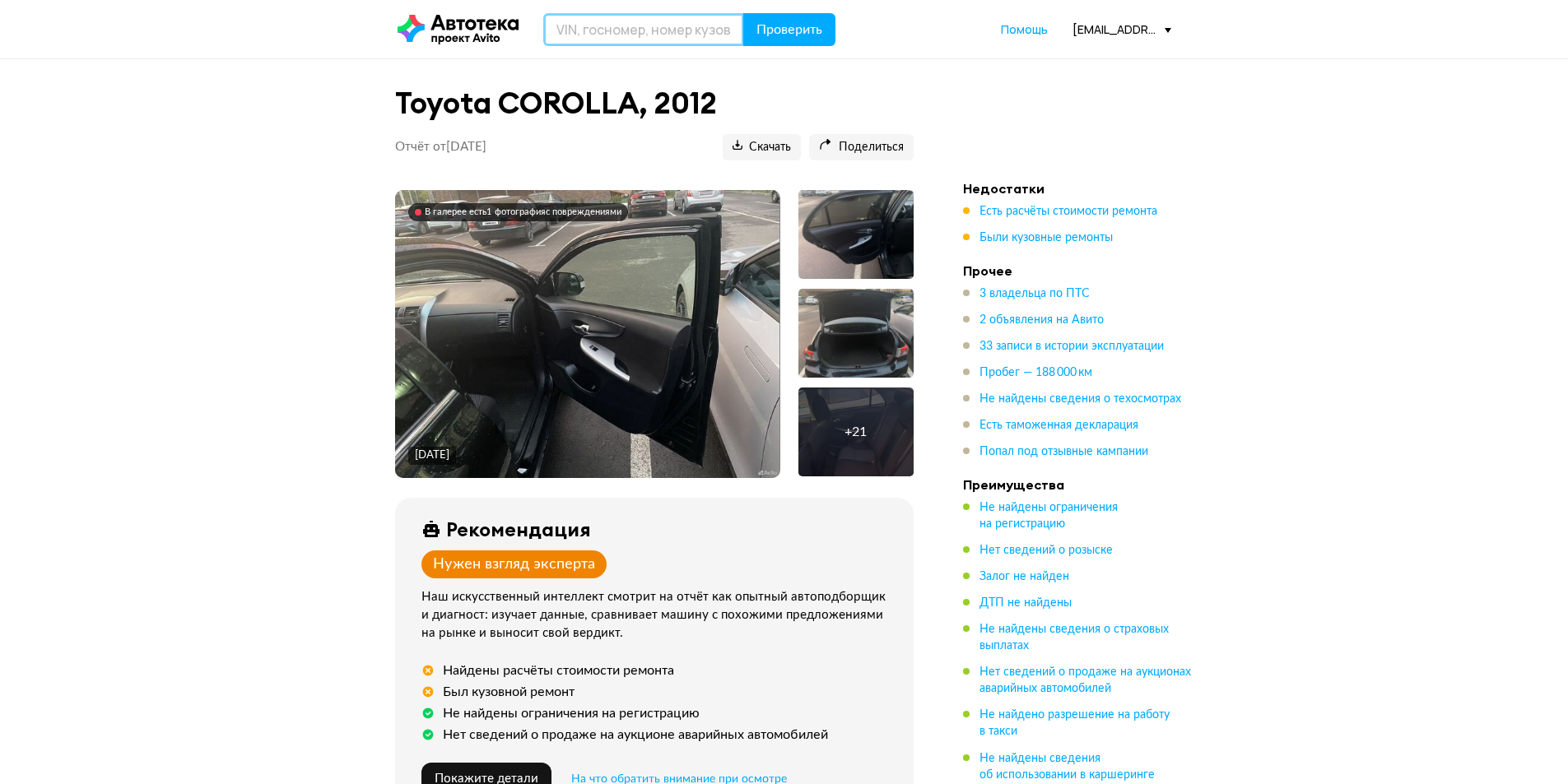
click at [638, 18] on input "text" at bounding box center [643, 29] width 201 height 33
paste input "161951 10019230"
type input "161951 10019230"
click at [727, 24] on icon at bounding box center [728, 29] width 23 height 23
click at [615, 29] on input "text" at bounding box center [643, 29] width 201 height 33
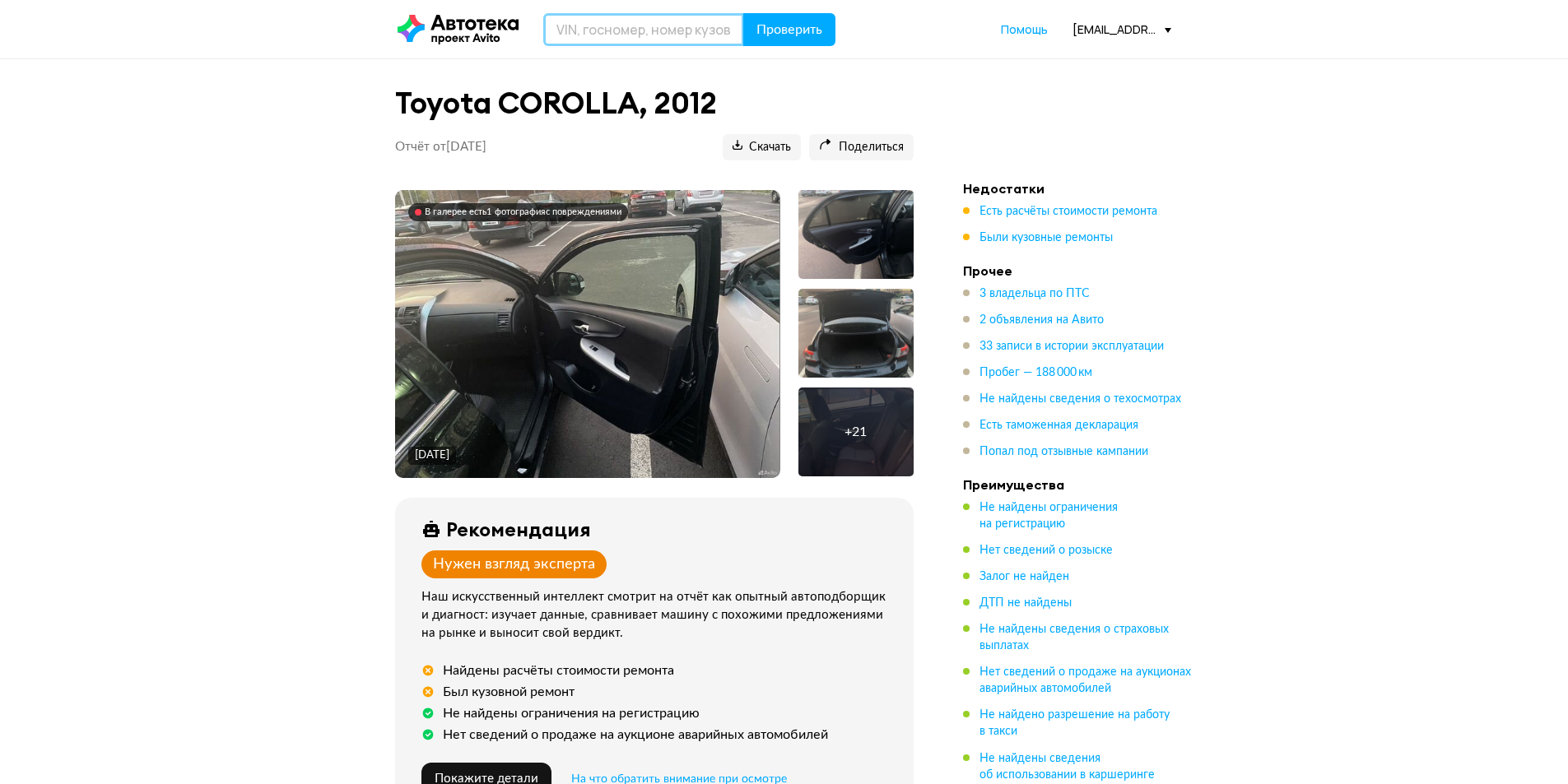
paste input "[VEHICLE_IDENTIFICATION_NUMBER]"
type input "[VEHICLE_IDENTIFICATION_NUMBER]"
click at [770, 27] on span "Проверить" at bounding box center [789, 29] width 66 height 13
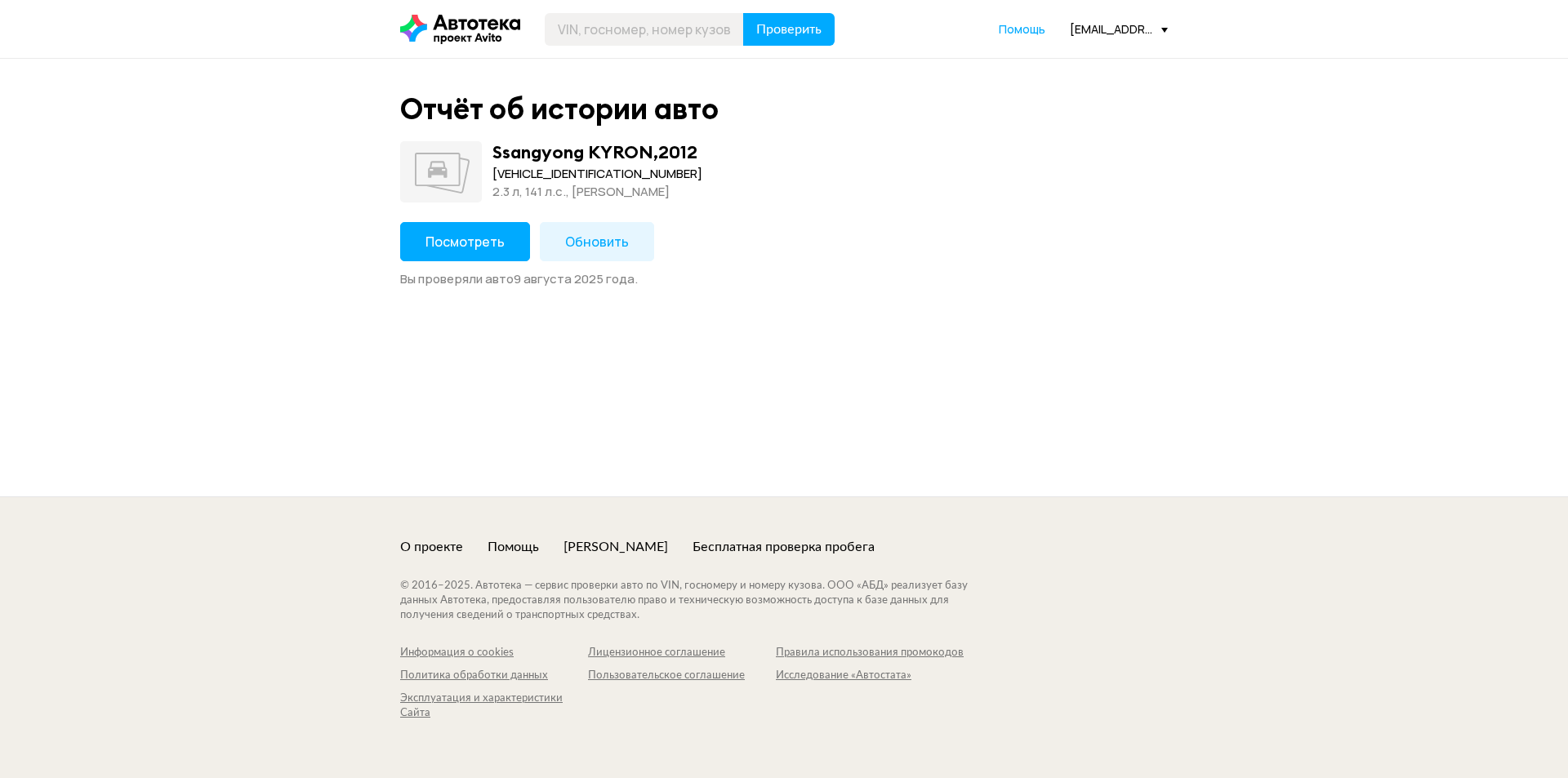
click at [458, 228] on button "Посмотреть" at bounding box center [465, 241] width 130 height 39
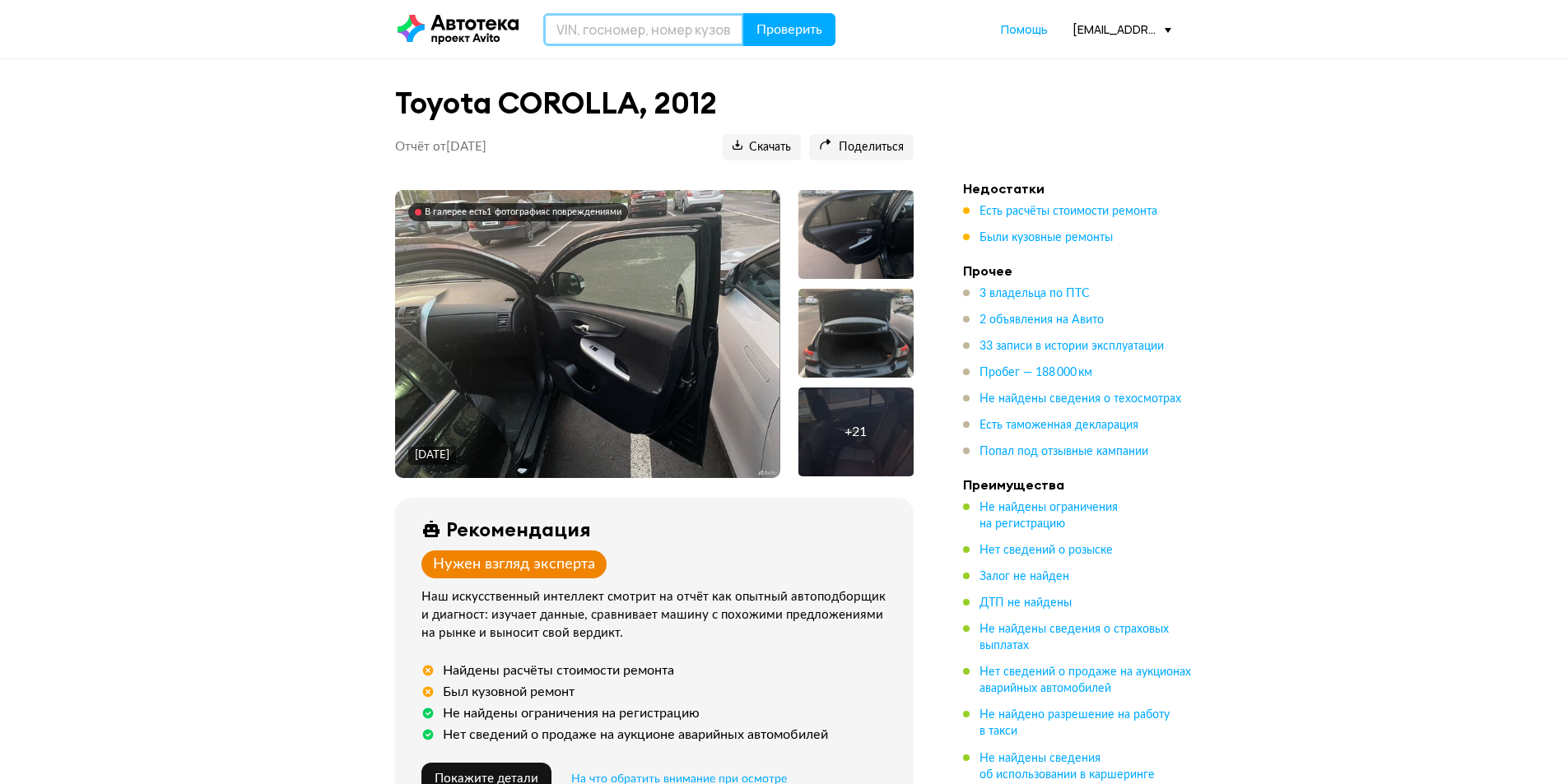
click at [626, 21] on input "text" at bounding box center [643, 29] width 201 height 33
paste input "[VEHICLE_IDENTIFICATION_NUMBER]"
type input "[VEHICLE_IDENTIFICATION_NUMBER]"
click at [789, 26] on span "Проверить" at bounding box center [789, 29] width 66 height 13
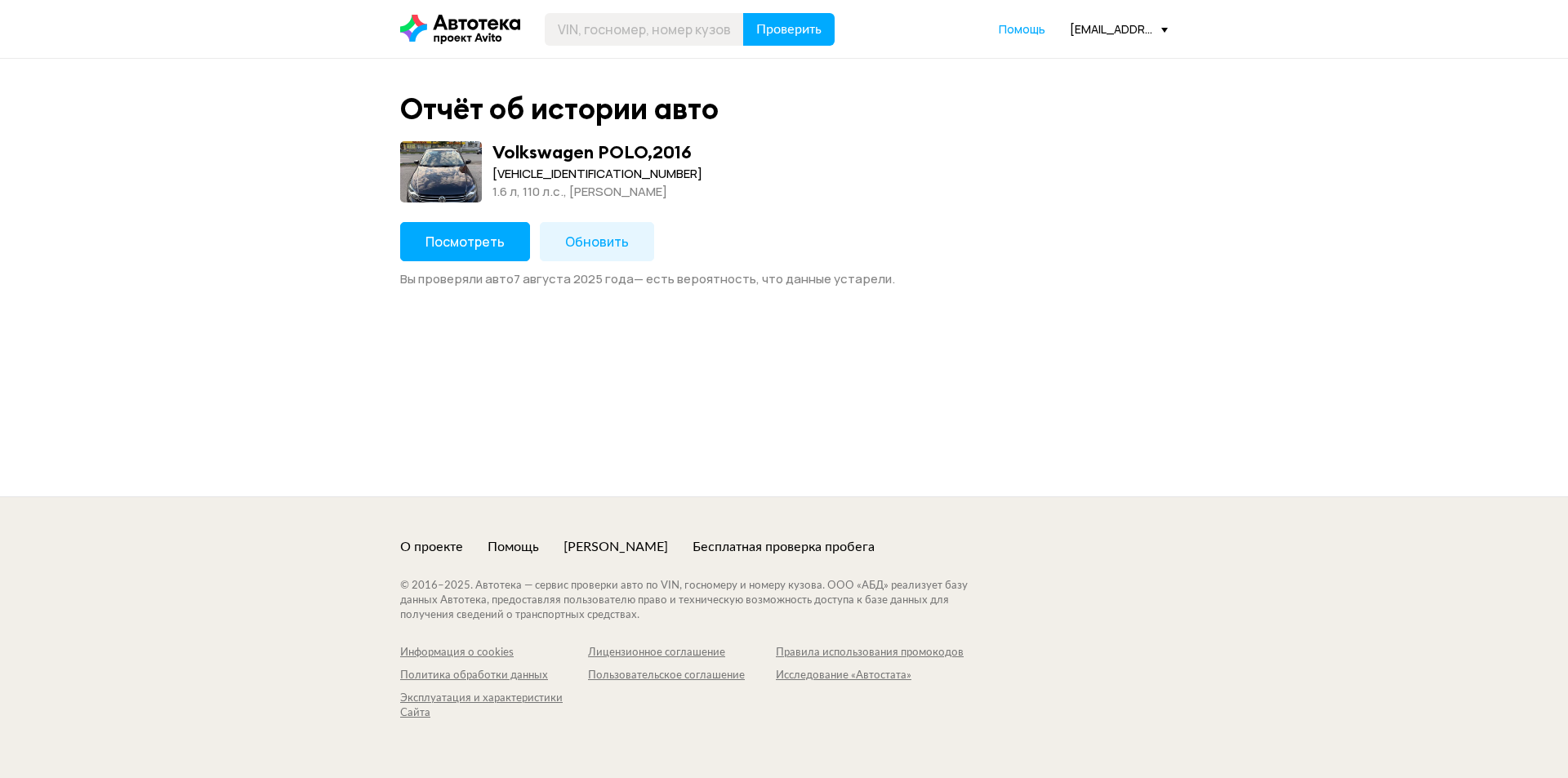
click at [494, 248] on span "Посмотреть" at bounding box center [464, 242] width 79 height 18
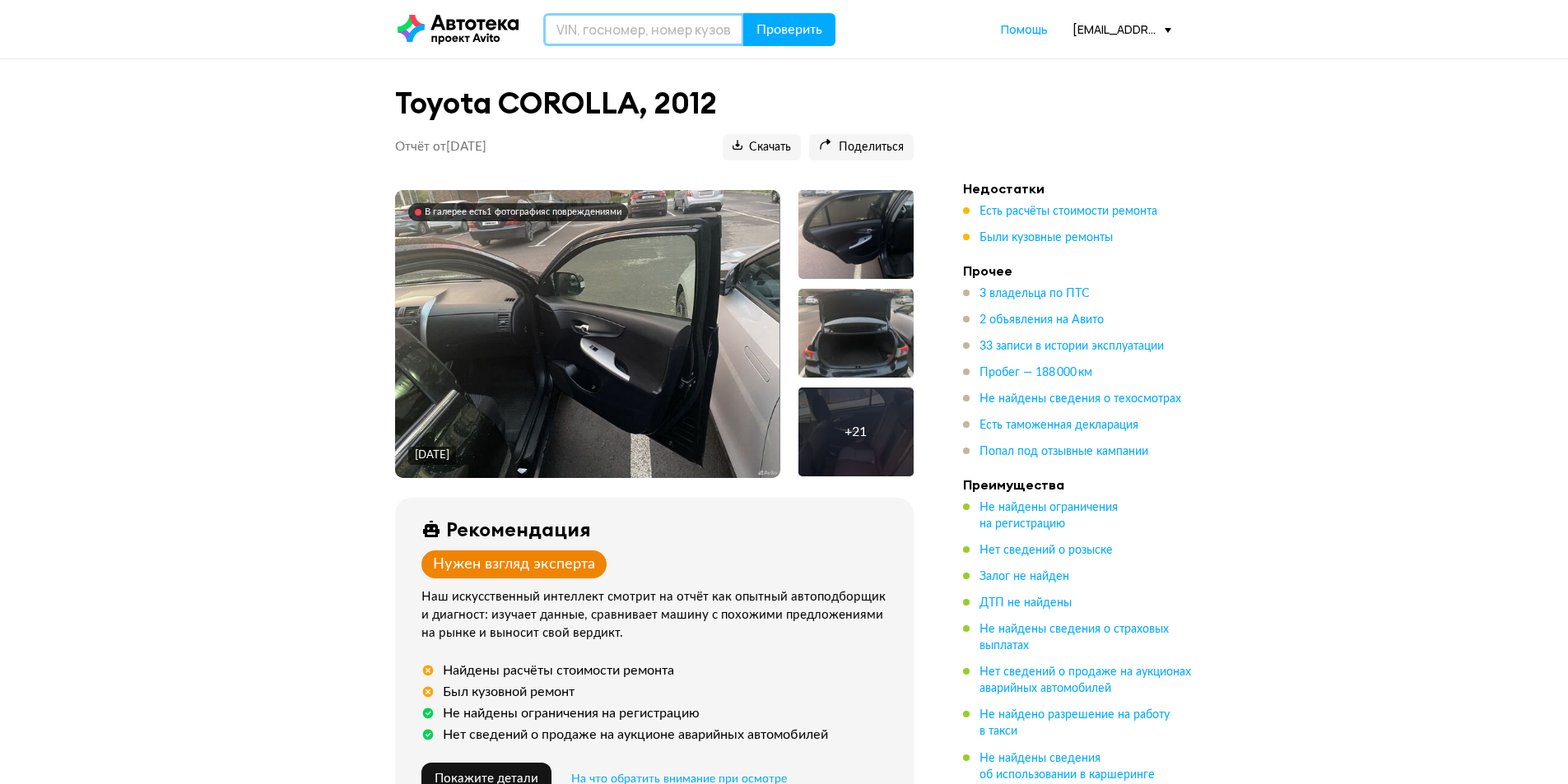
click at [650, 28] on input "text" at bounding box center [643, 29] width 201 height 33
click at [627, 39] on input "text" at bounding box center [643, 29] width 201 height 33
paste input "[VEHICLE_IDENTIFICATION_NUMBER]"
type input "[VEHICLE_IDENTIFICATION_NUMBER]"
click at [781, 37] on button "Проверить" at bounding box center [790, 29] width 92 height 33
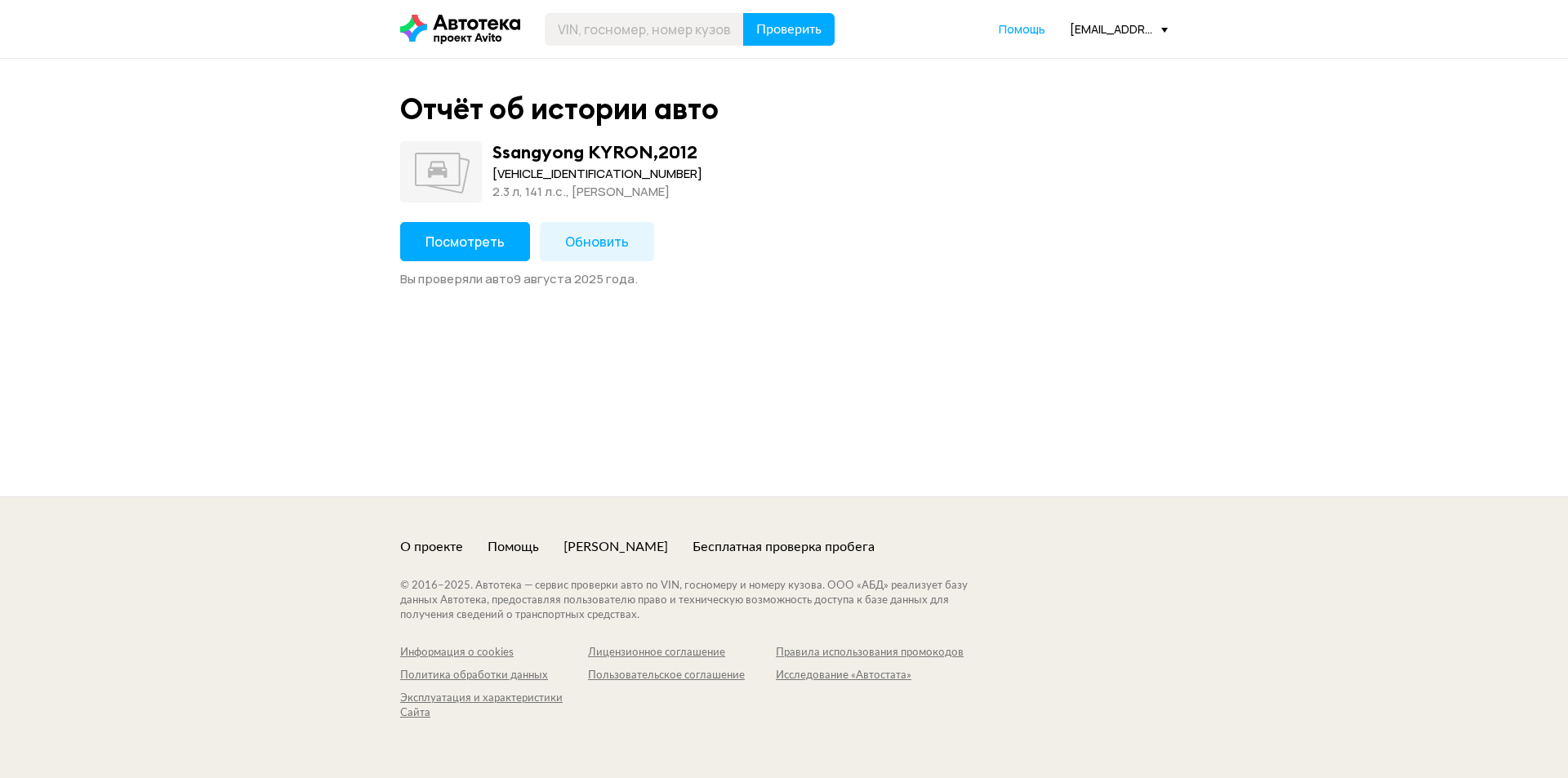
click at [473, 242] on span "Посмотреть" at bounding box center [464, 242] width 79 height 18
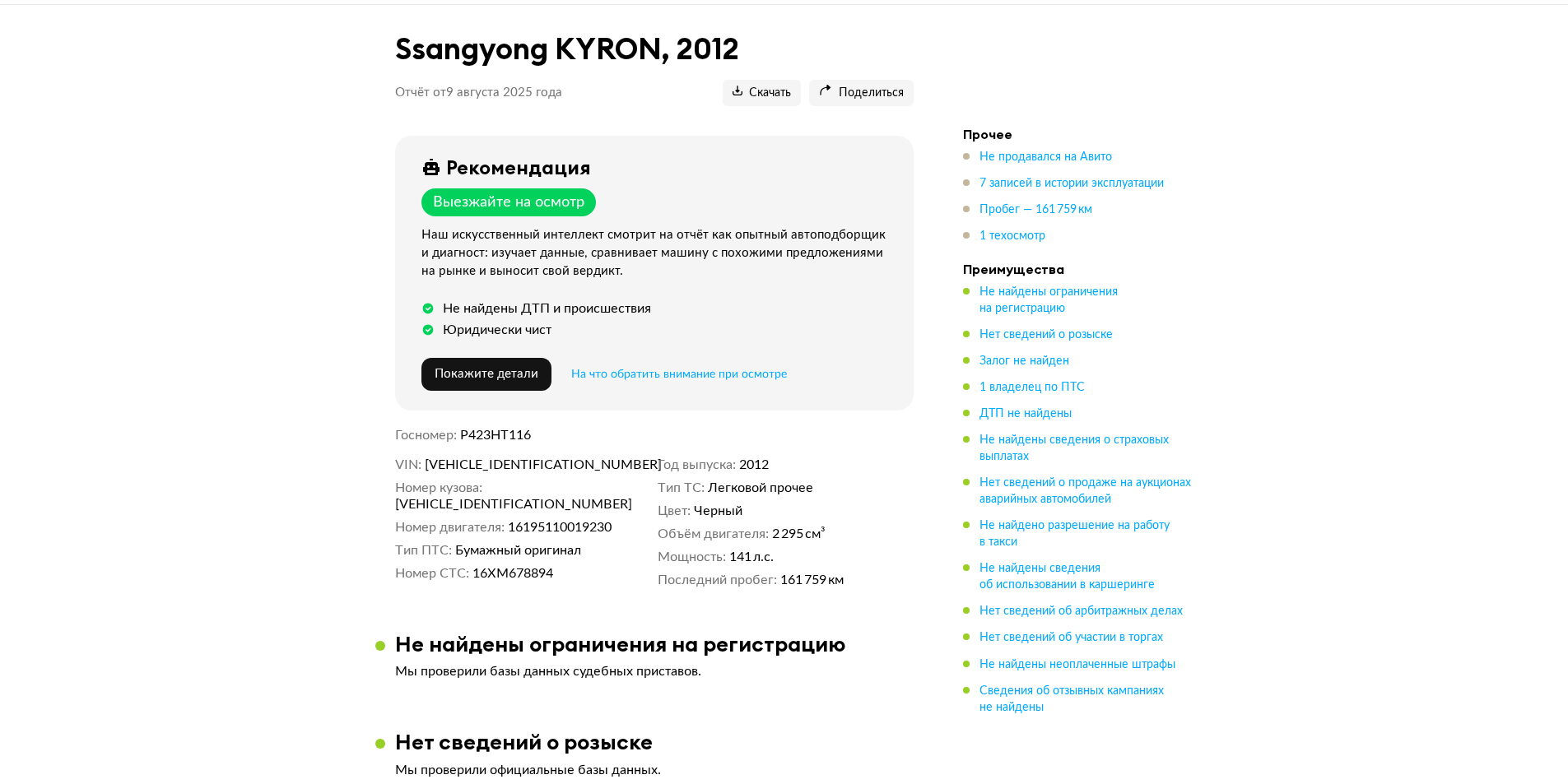
scroll to position [82, 0]
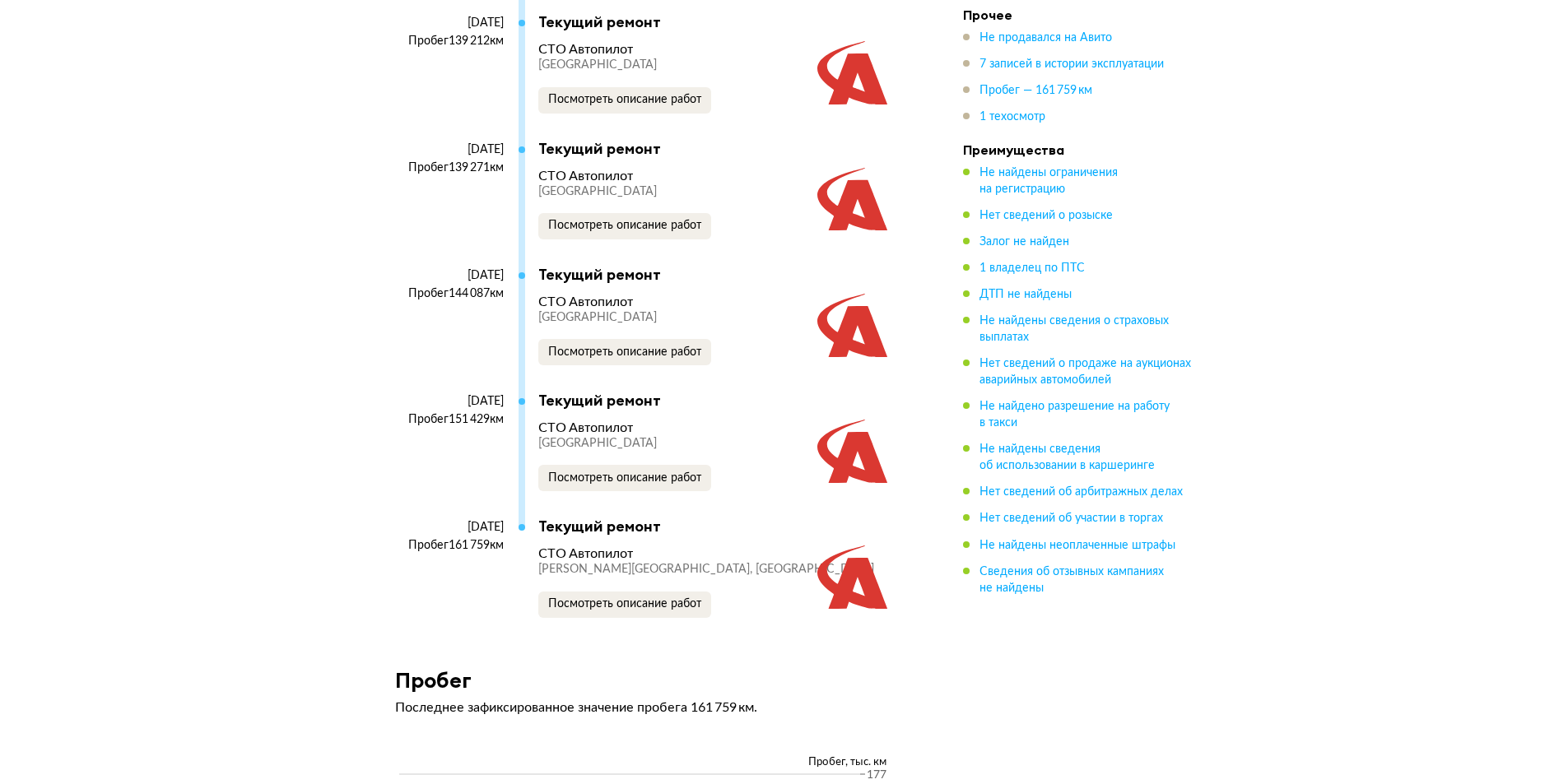
scroll to position [2634, 0]
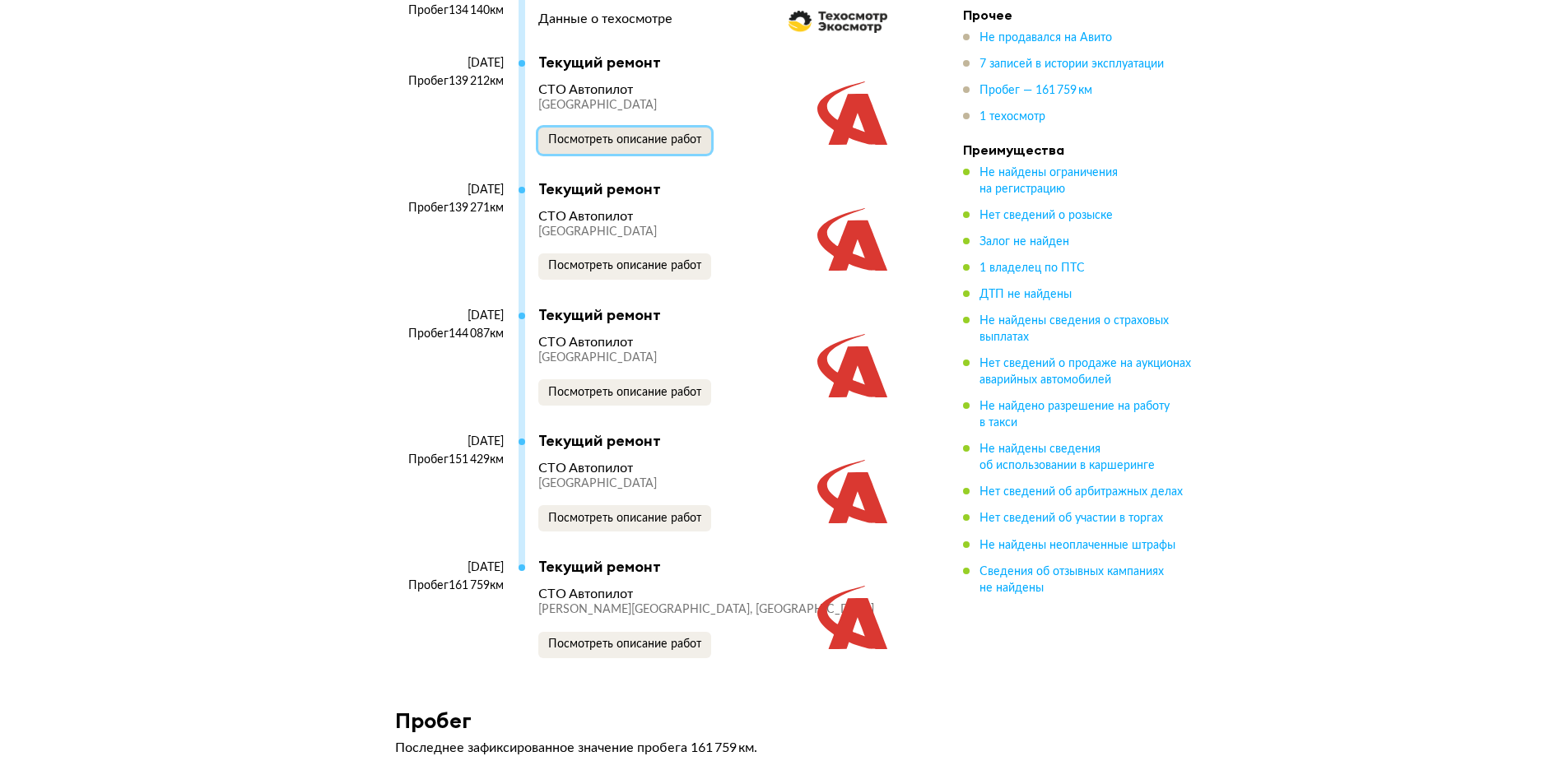
click at [645, 145] on span "Посмотреть описание работ" at bounding box center [624, 140] width 153 height 12
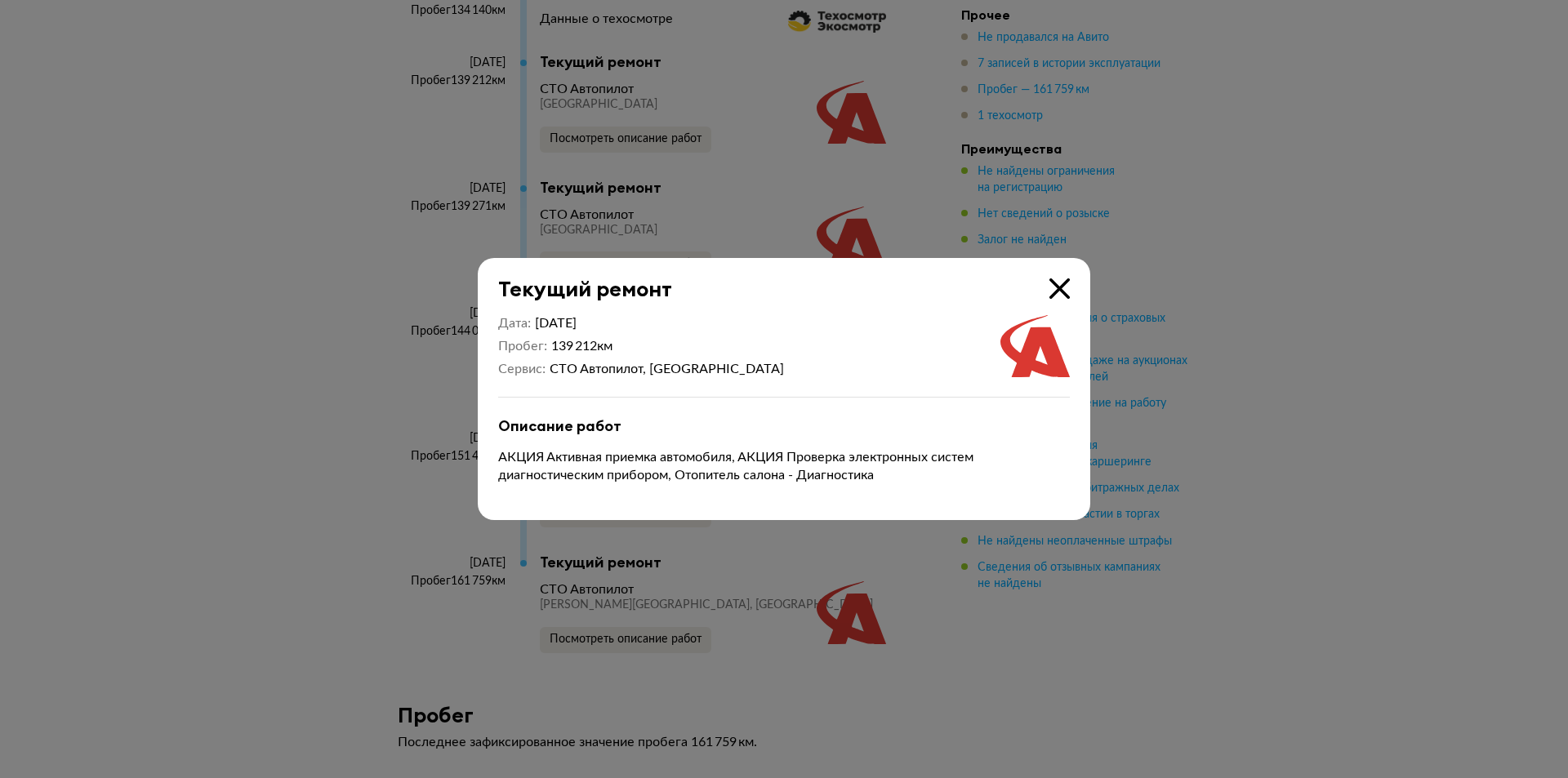
click at [1295, 374] on div at bounding box center [784, 389] width 1568 height 778
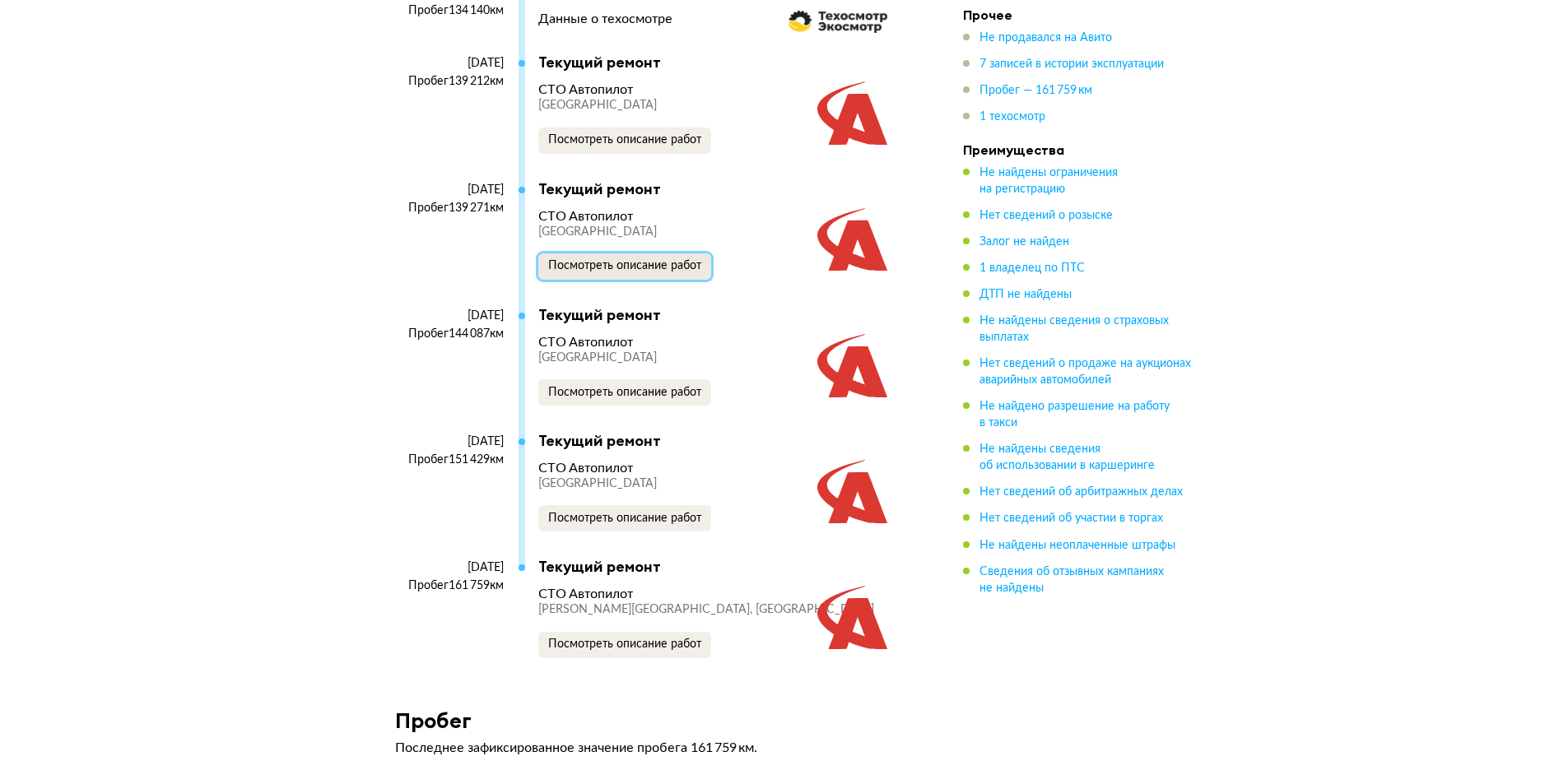
click at [678, 271] on span "Посмотреть описание работ" at bounding box center [624, 266] width 153 height 12
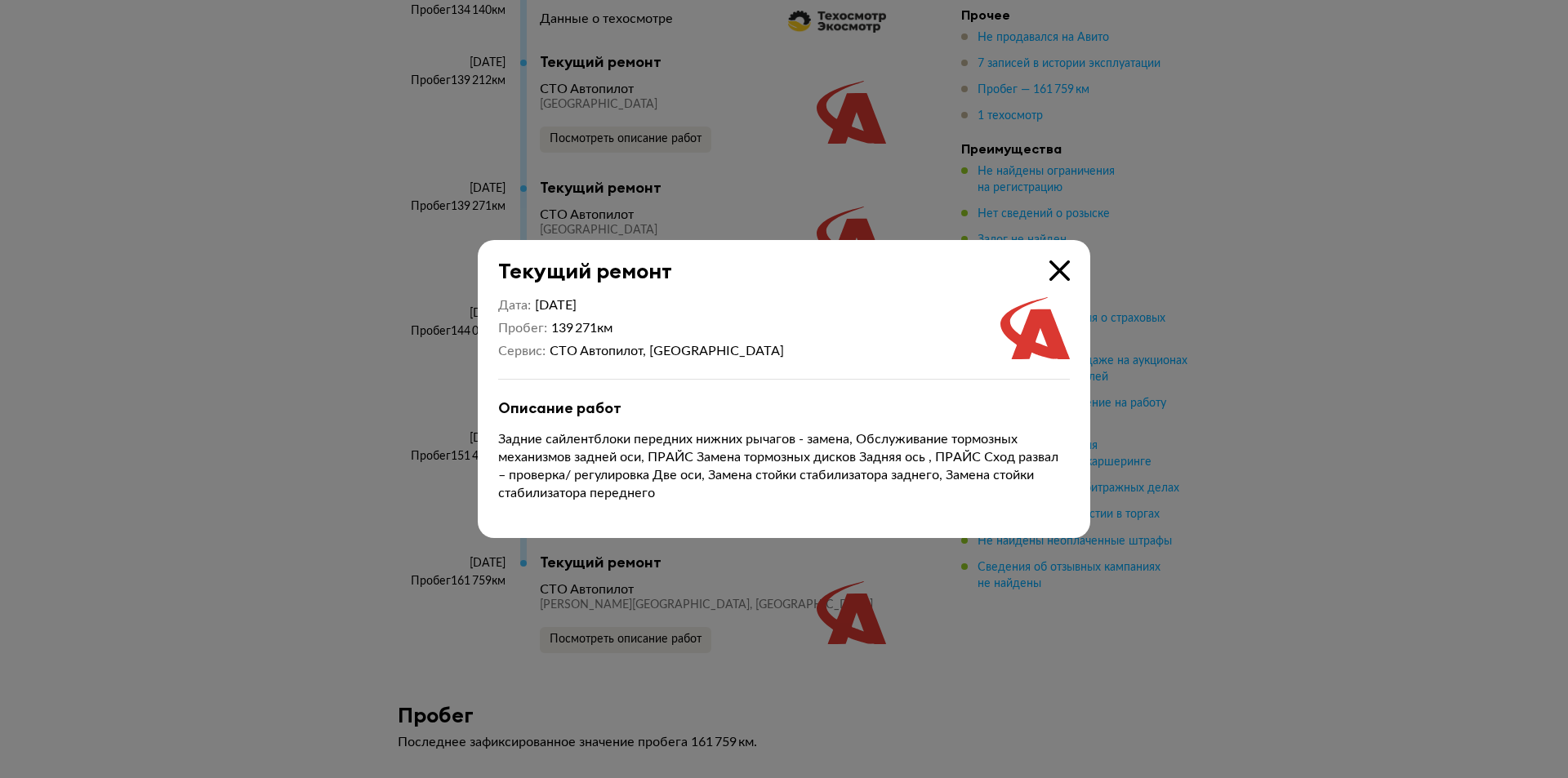
click at [1368, 408] on div at bounding box center [784, 389] width 1568 height 778
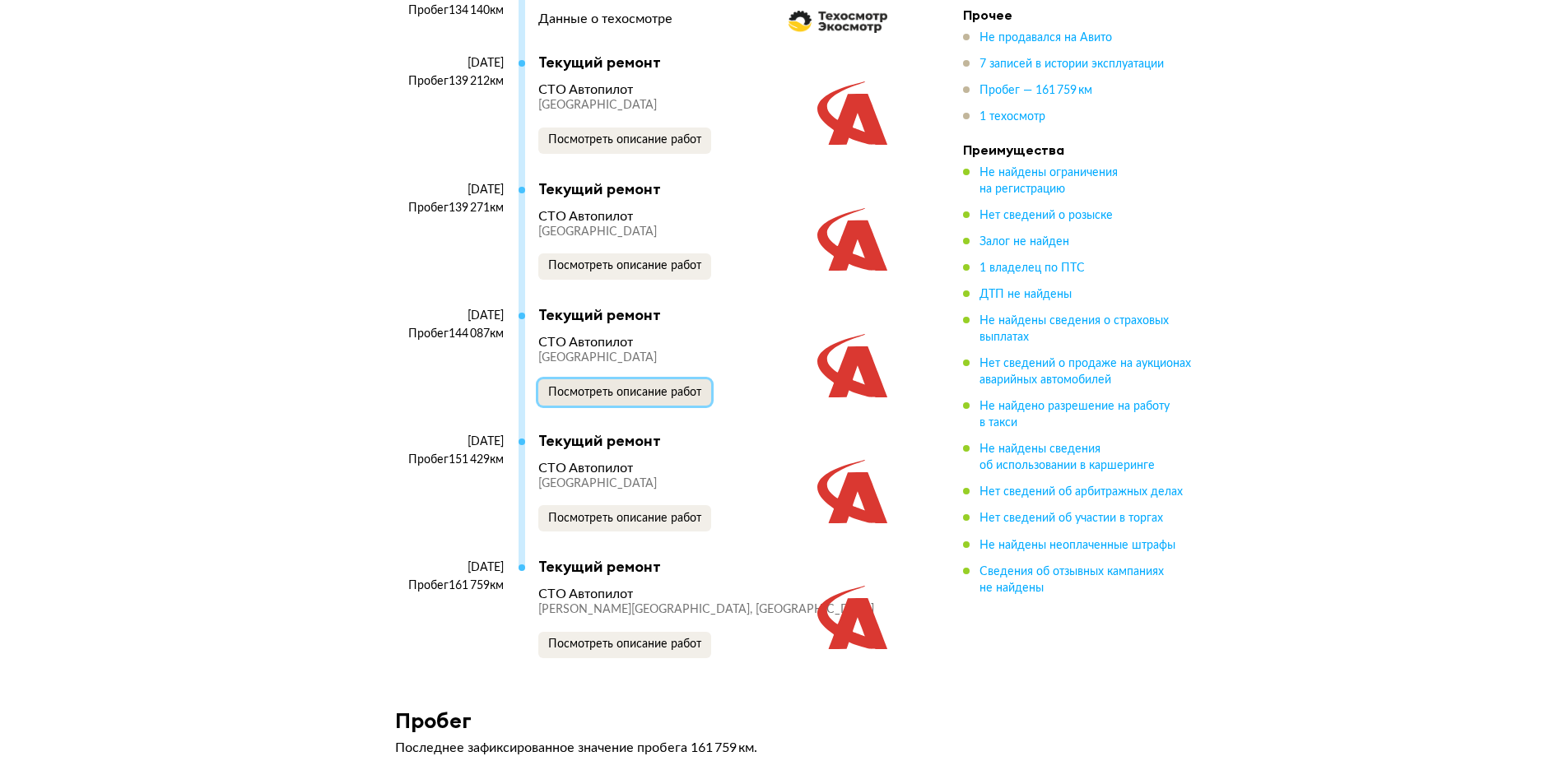
click at [631, 398] on span "Посмотреть описание работ" at bounding box center [624, 392] width 153 height 12
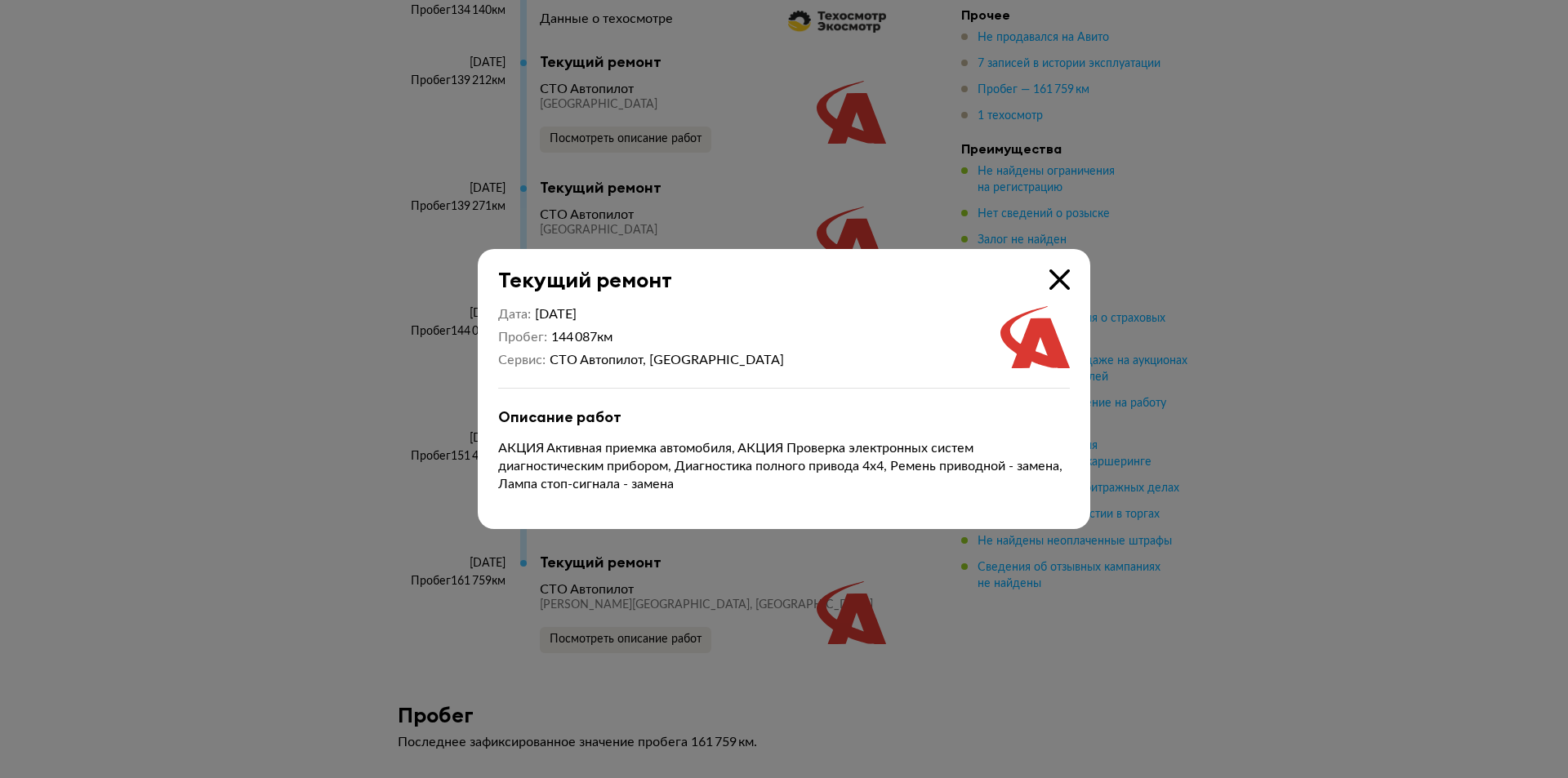
click at [1405, 438] on div at bounding box center [784, 389] width 1568 height 778
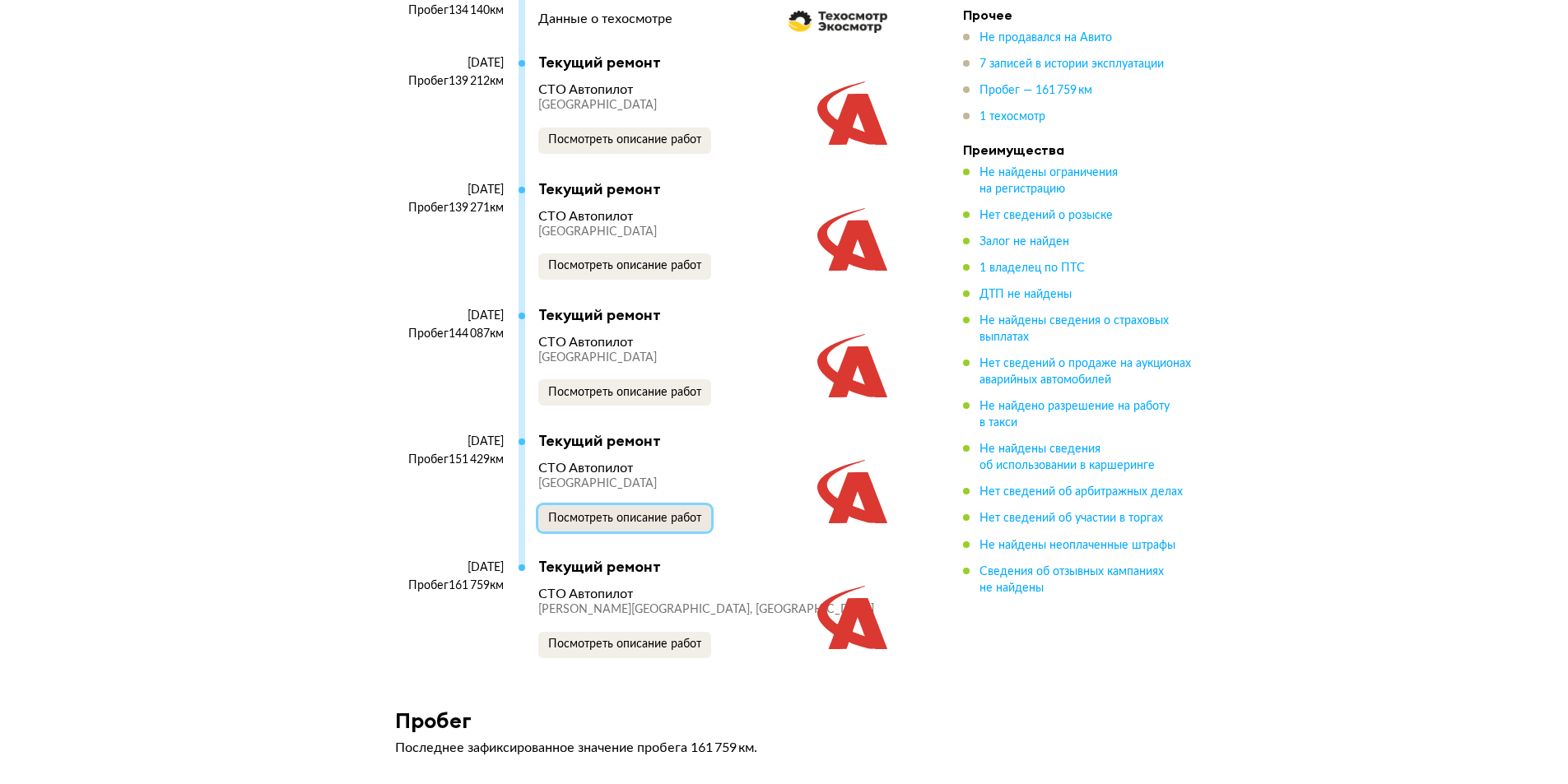
click at [674, 524] on span "Посмотреть описание работ" at bounding box center [624, 518] width 153 height 12
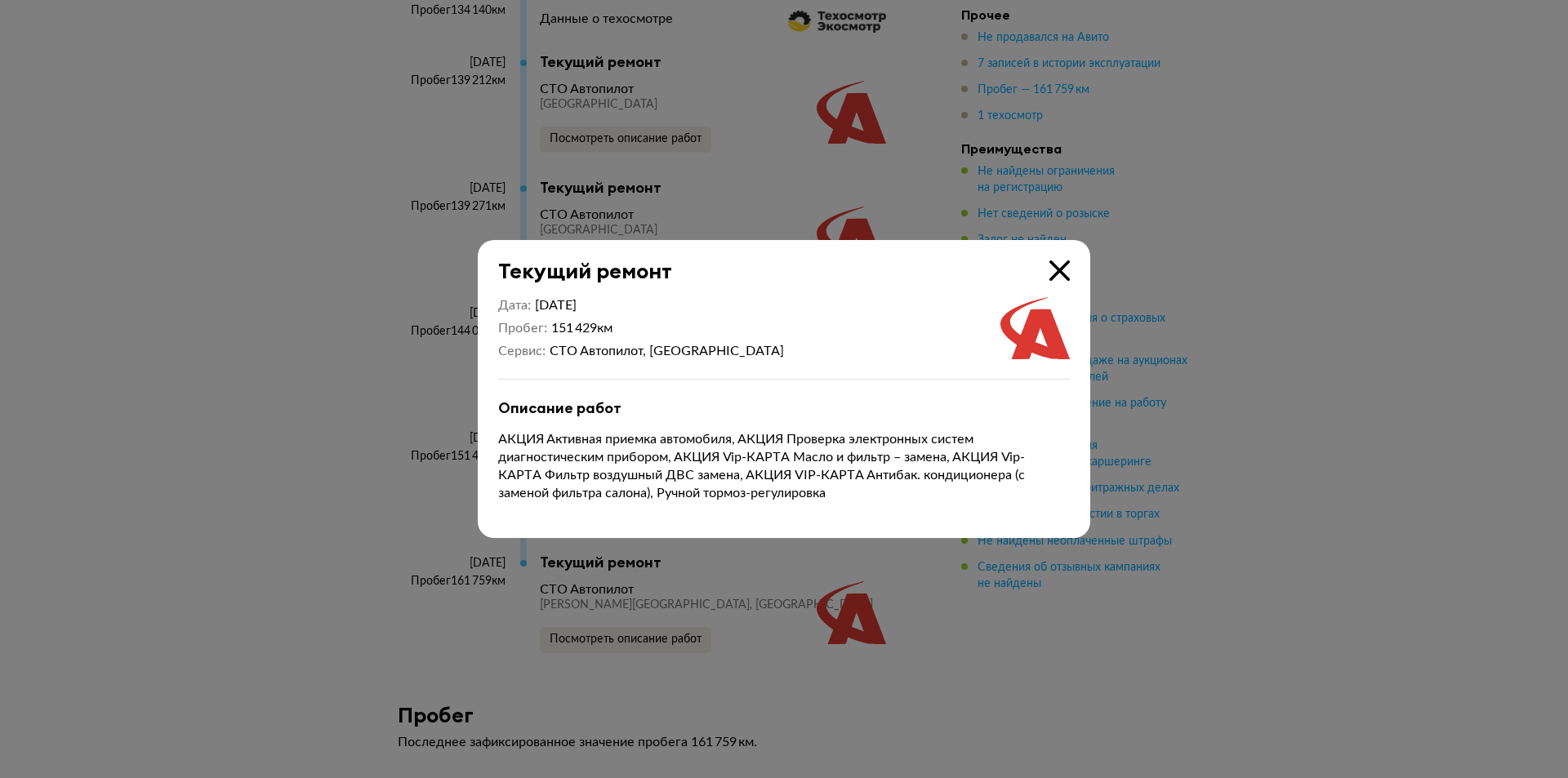
click at [1315, 543] on div at bounding box center [784, 389] width 1568 height 778
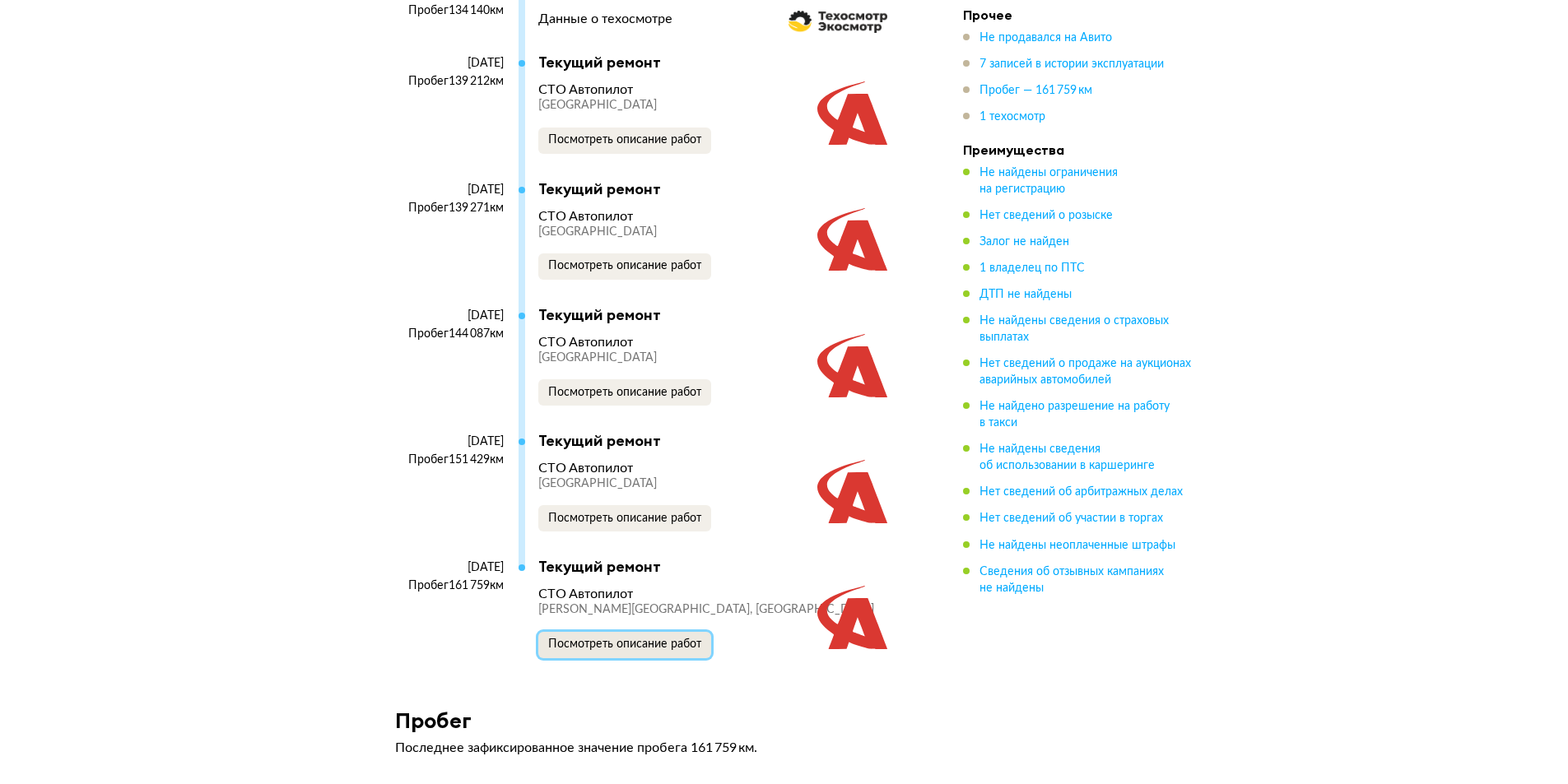
click at [630, 650] on span "Посмотреть описание работ" at bounding box center [624, 645] width 153 height 12
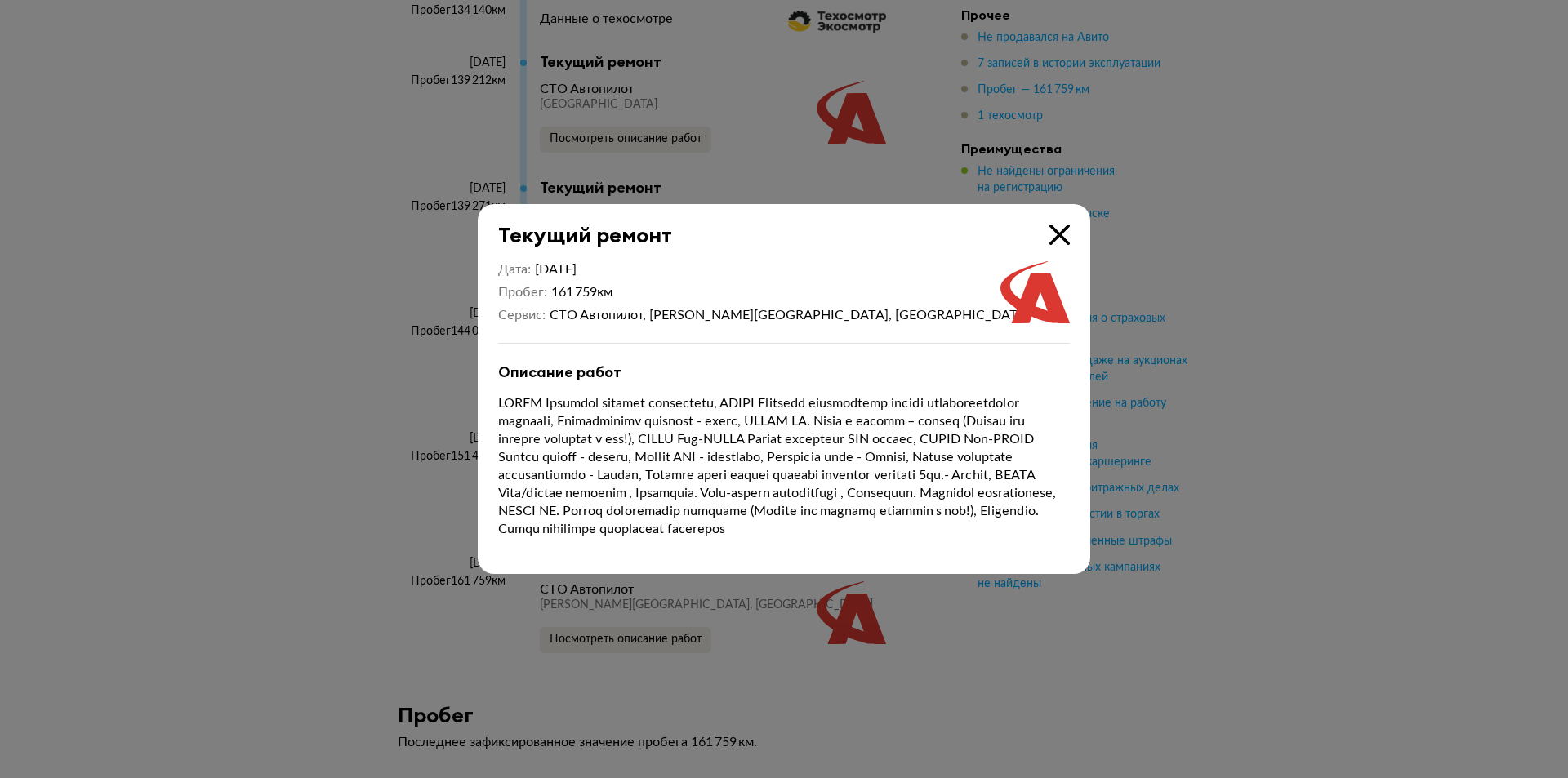
click at [1009, 643] on div at bounding box center [784, 389] width 1568 height 778
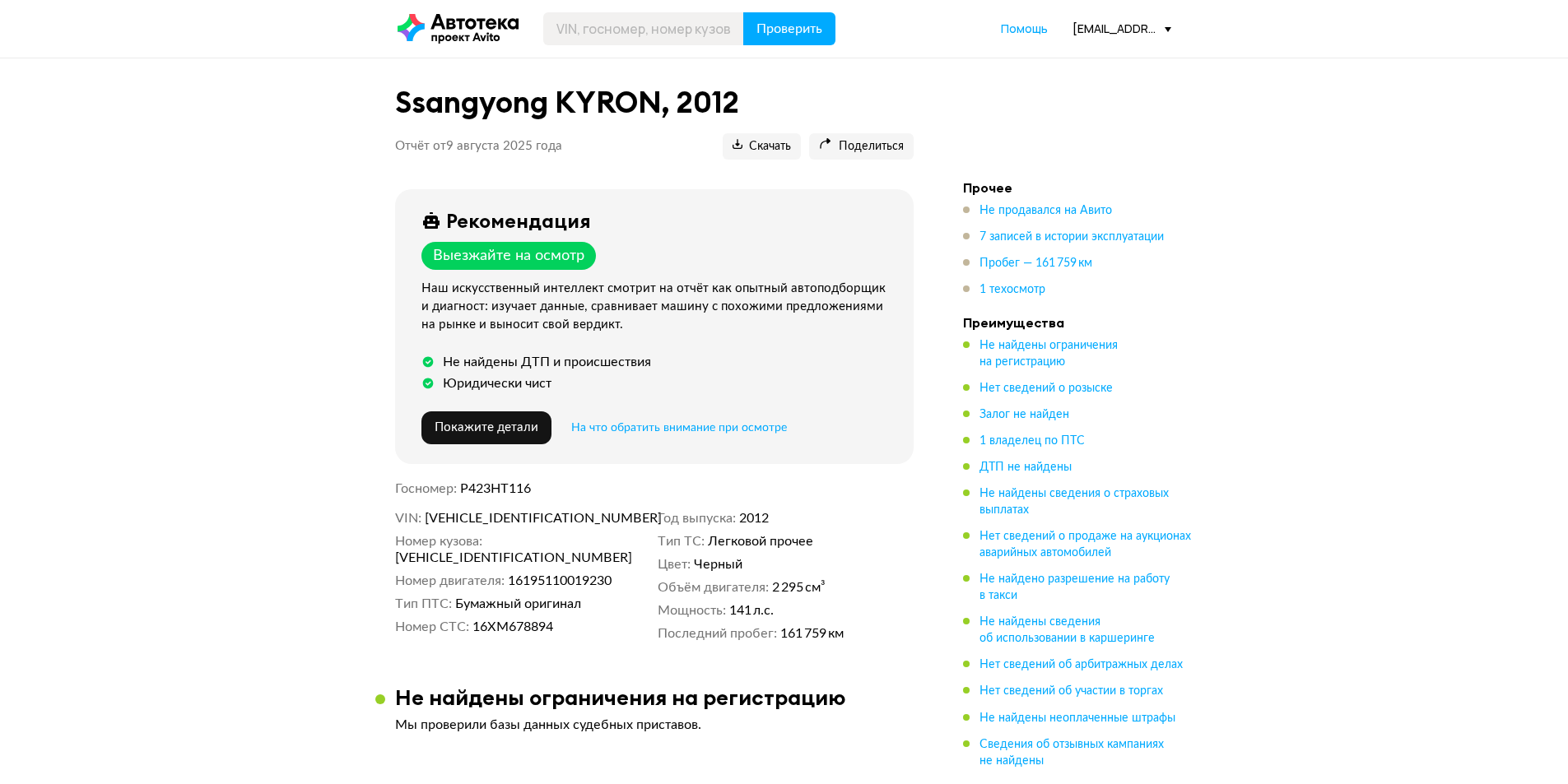
scroll to position [0, 0]
